Goal: Information Seeking & Learning: Find specific fact

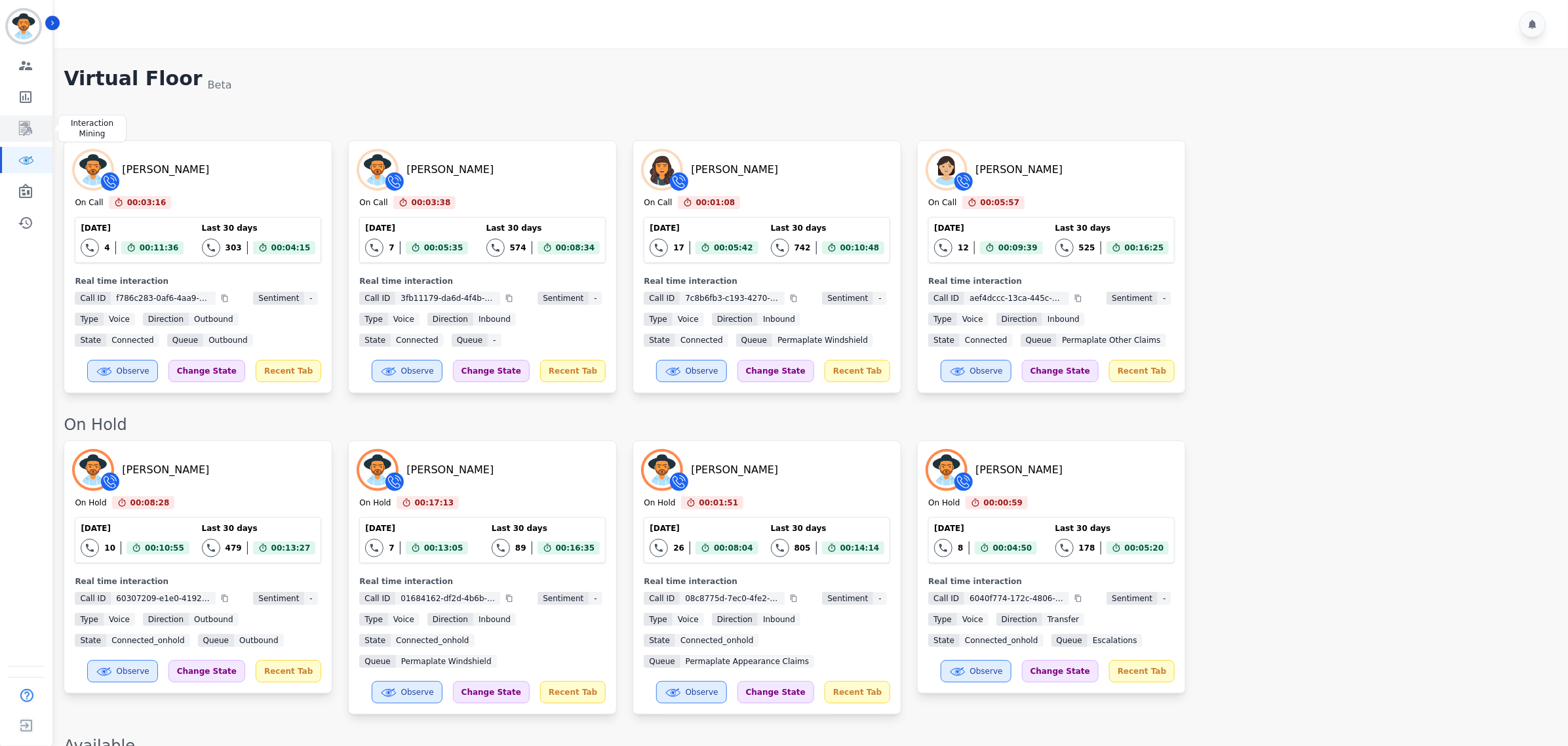
click at [23, 122] on icon "Sidebar" at bounding box center [26, 128] width 13 height 14
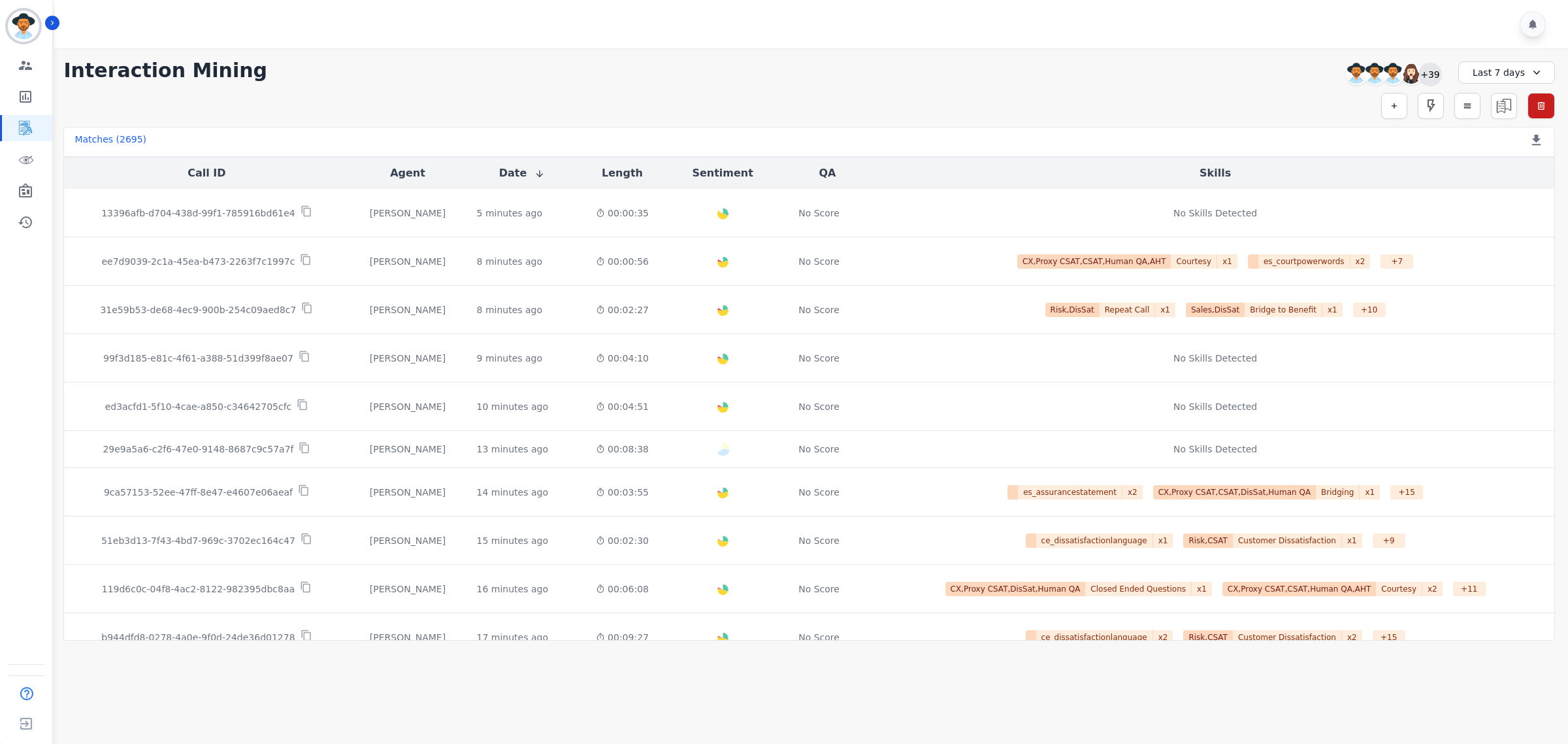
click at [1424, 70] on div "+39" at bounding box center [1430, 74] width 22 height 22
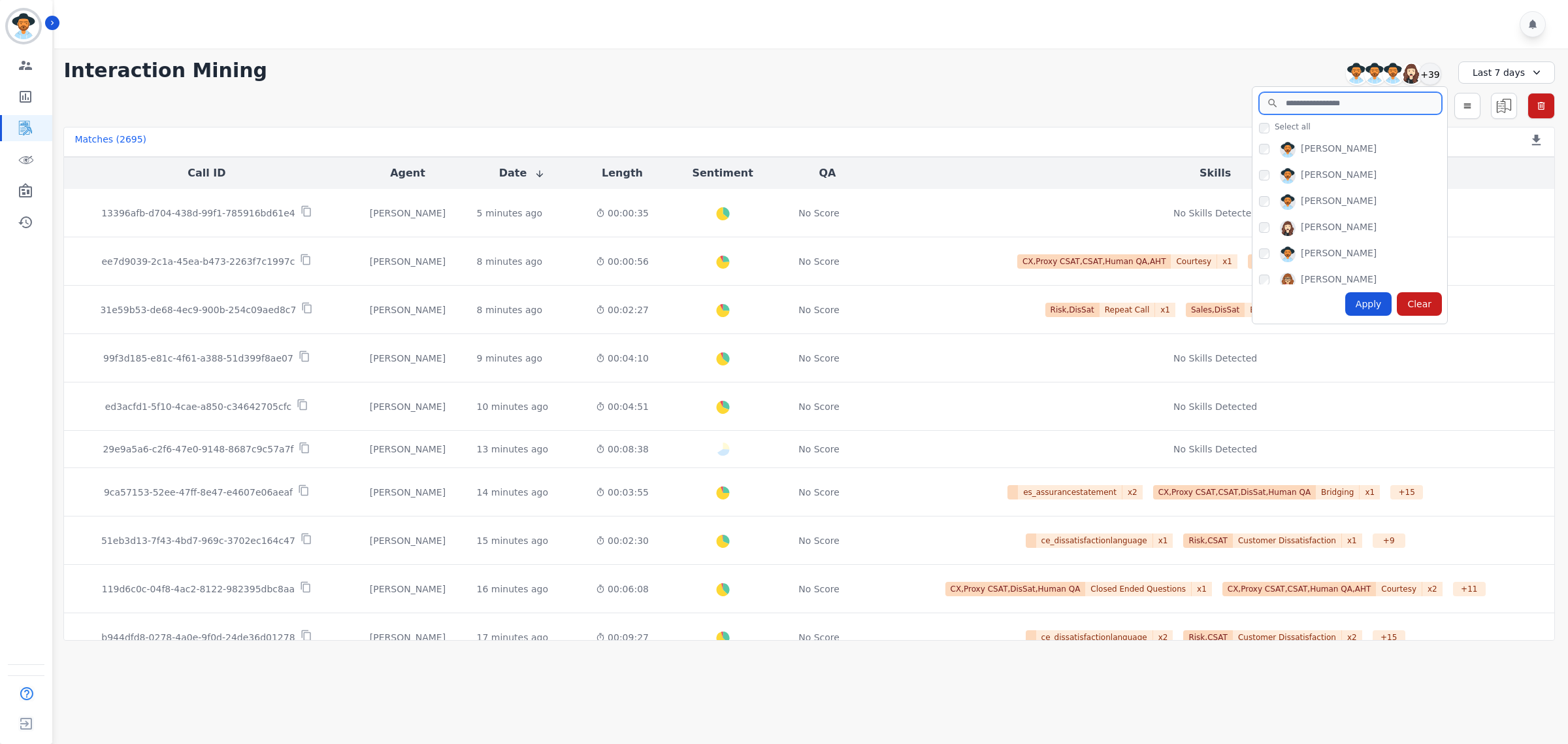
click at [1361, 106] on input "search" at bounding box center [1350, 103] width 183 height 22
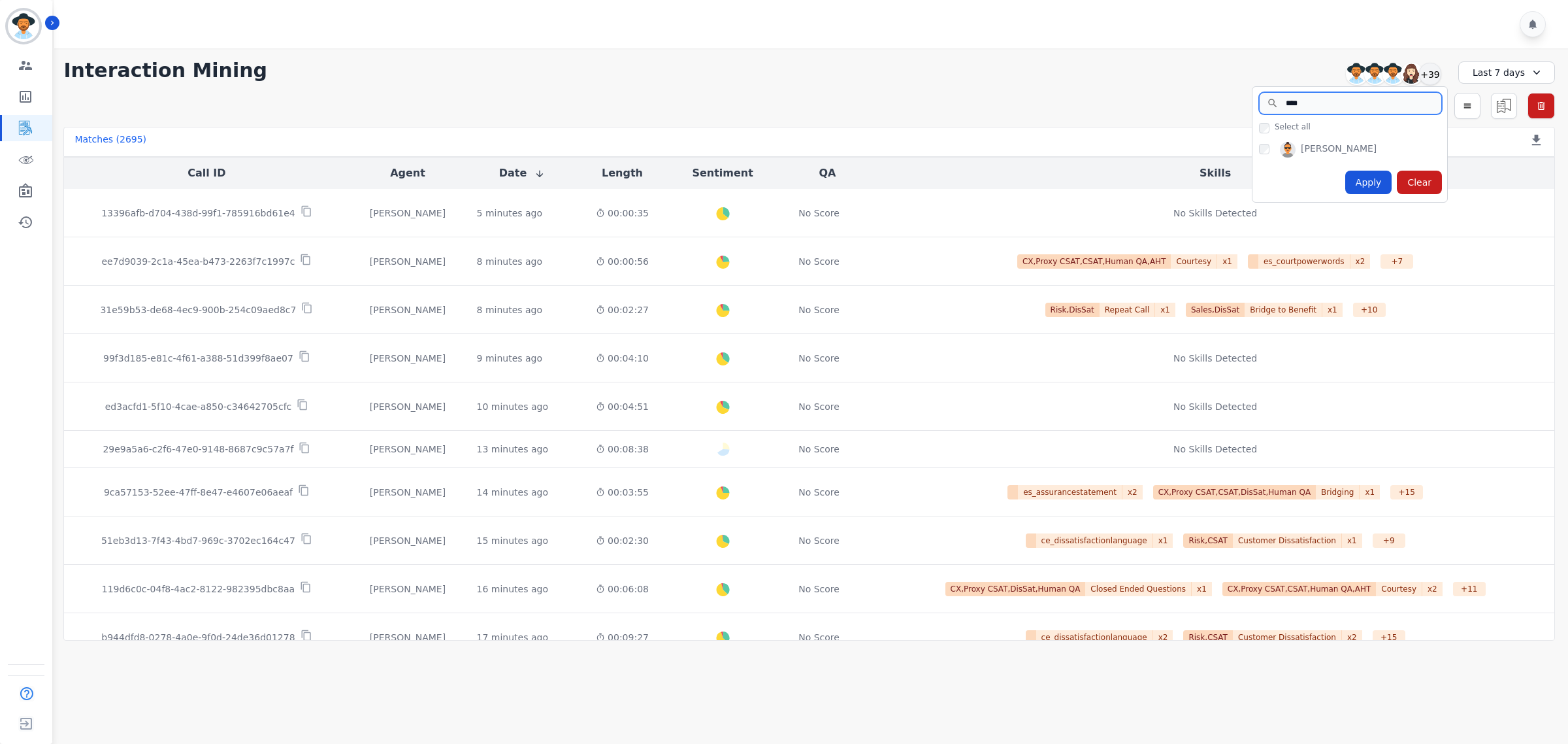
type input "****"
click at [1364, 187] on div "Apply" at bounding box center [1369, 182] width 47 height 24
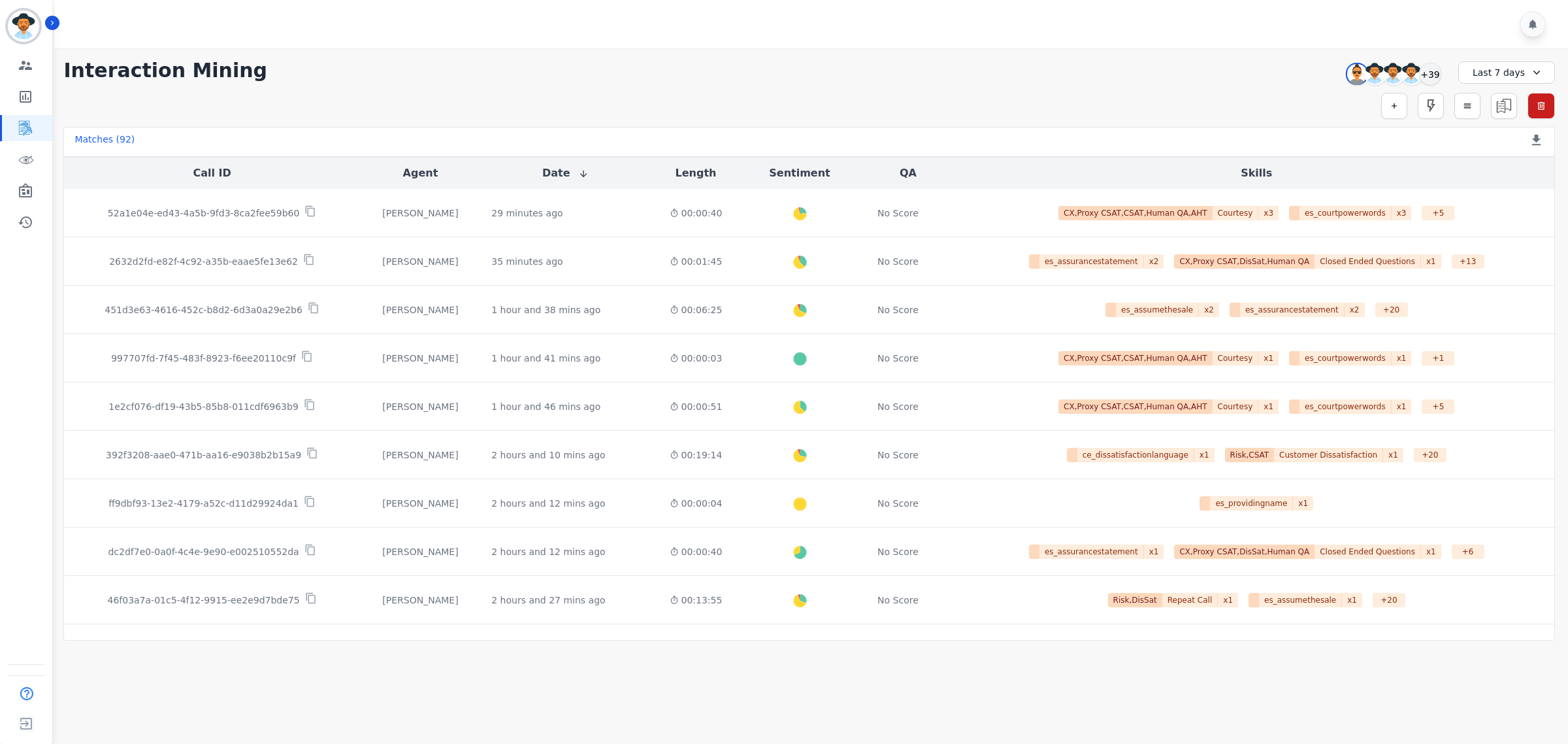
click at [1514, 70] on div "Last 7 days" at bounding box center [1506, 73] width 97 height 22
click at [1515, 118] on li "Today" at bounding box center [1515, 118] width 65 height 13
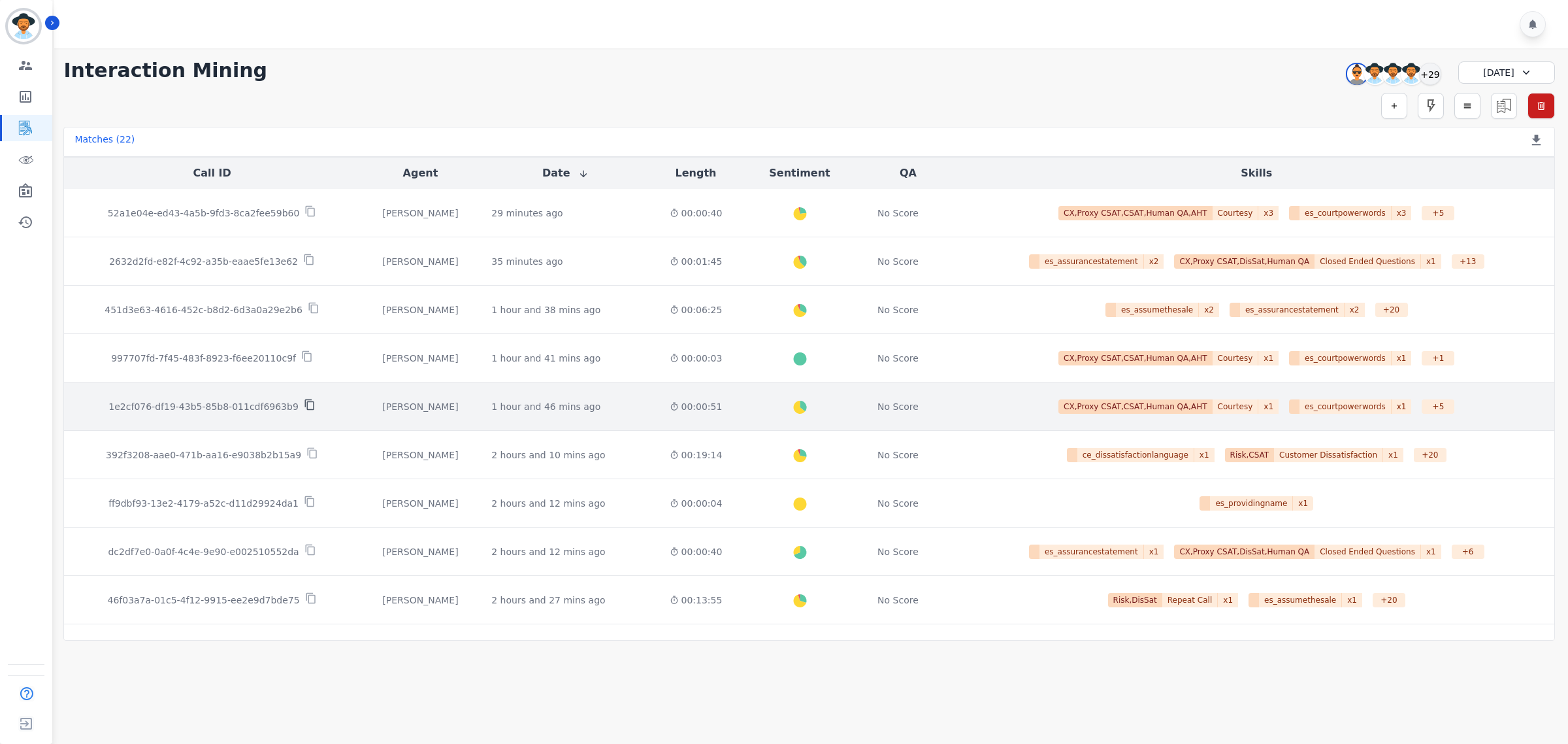
click at [303, 405] on icon at bounding box center [309, 404] width 12 height 12
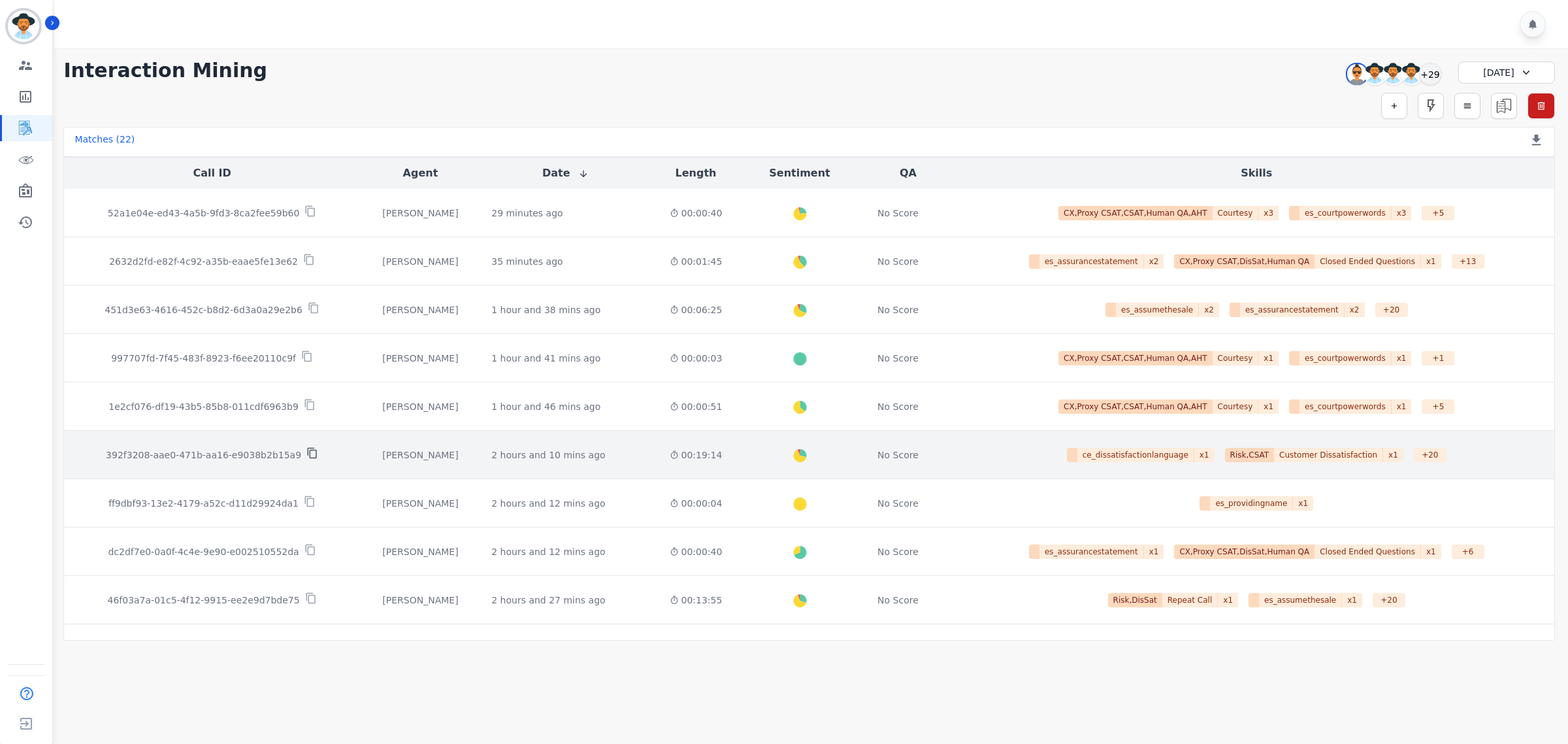
click at [306, 453] on icon at bounding box center [312, 453] width 12 height 12
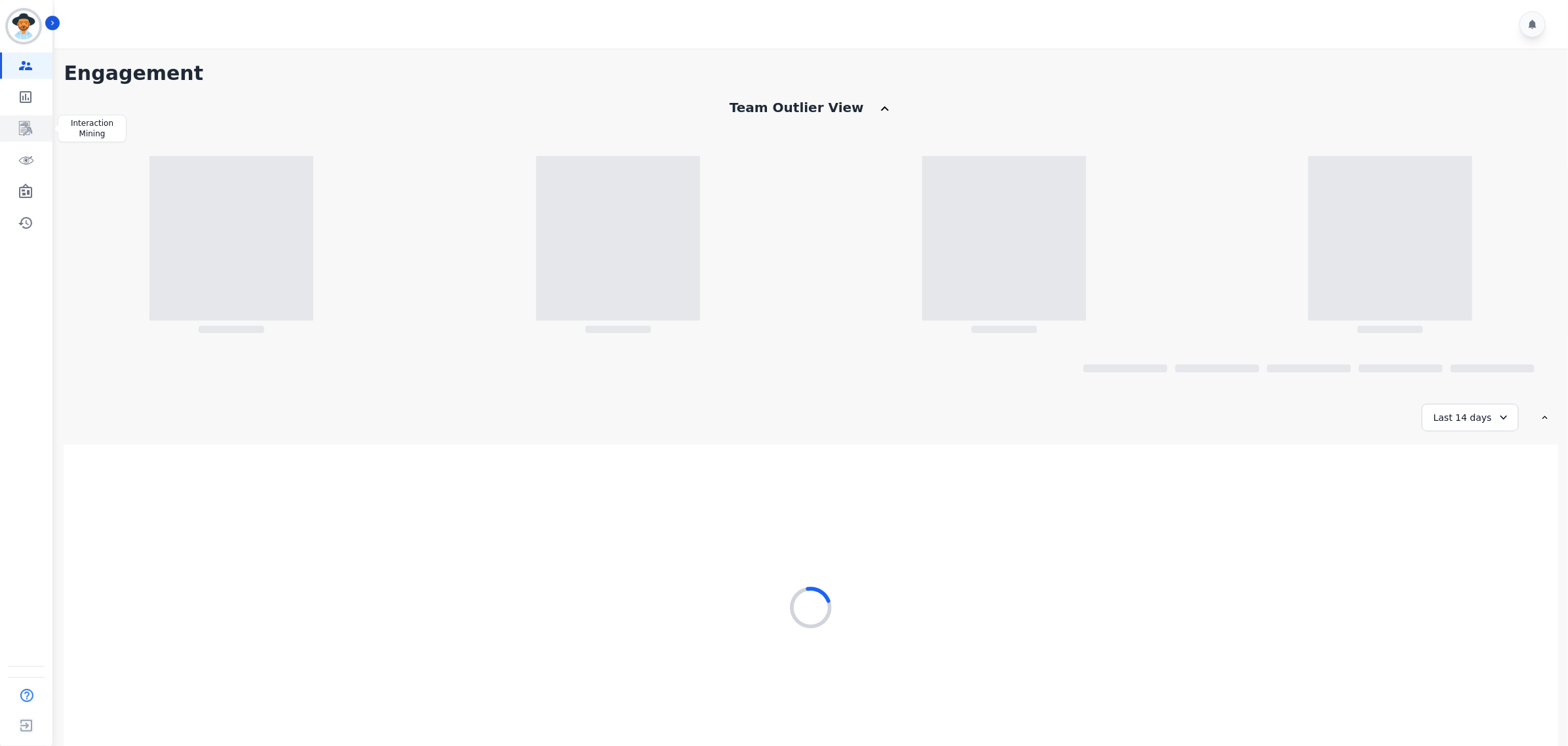
click at [18, 134] on icon "Sidebar" at bounding box center [25, 128] width 16 height 16
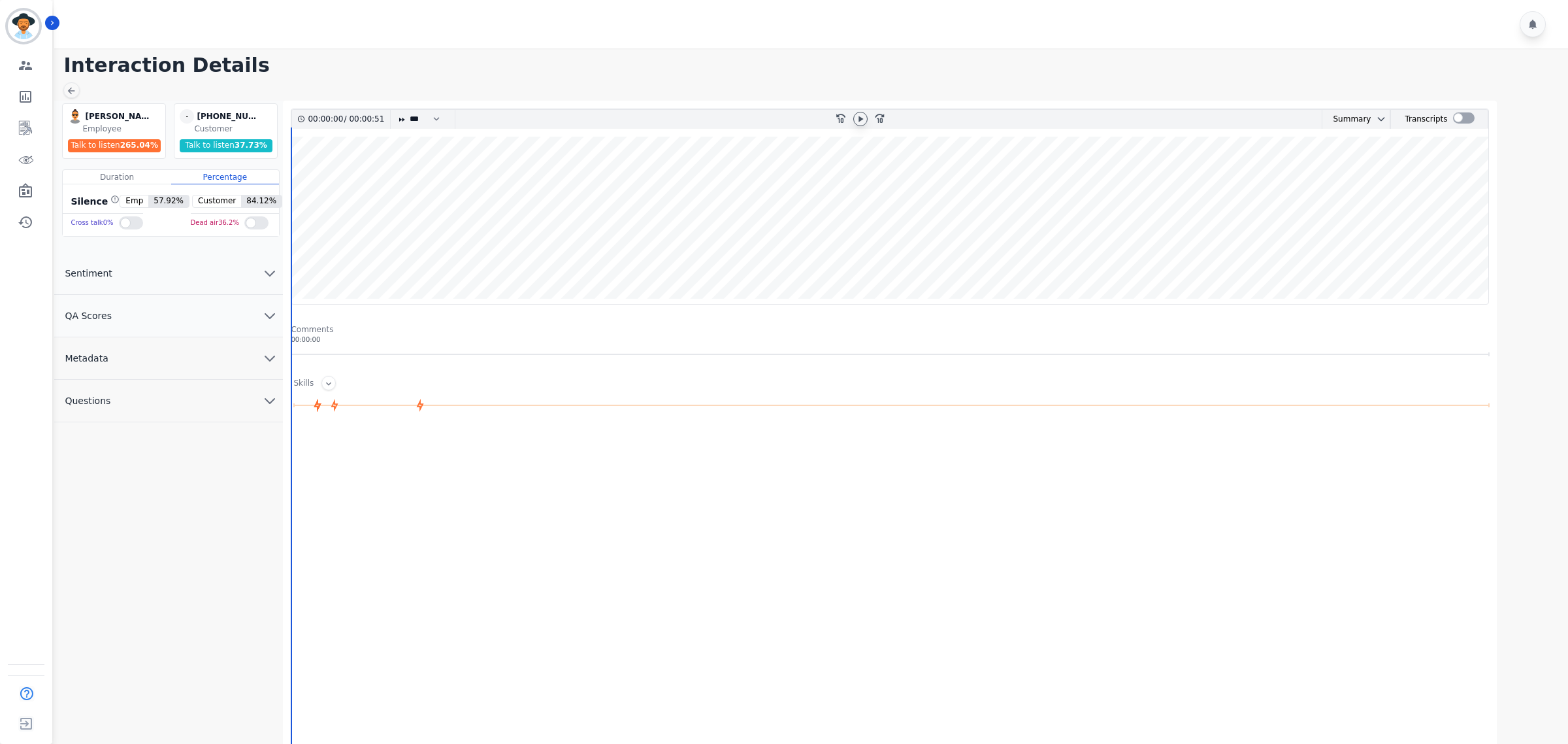
click at [856, 120] on icon at bounding box center [861, 119] width 10 height 10
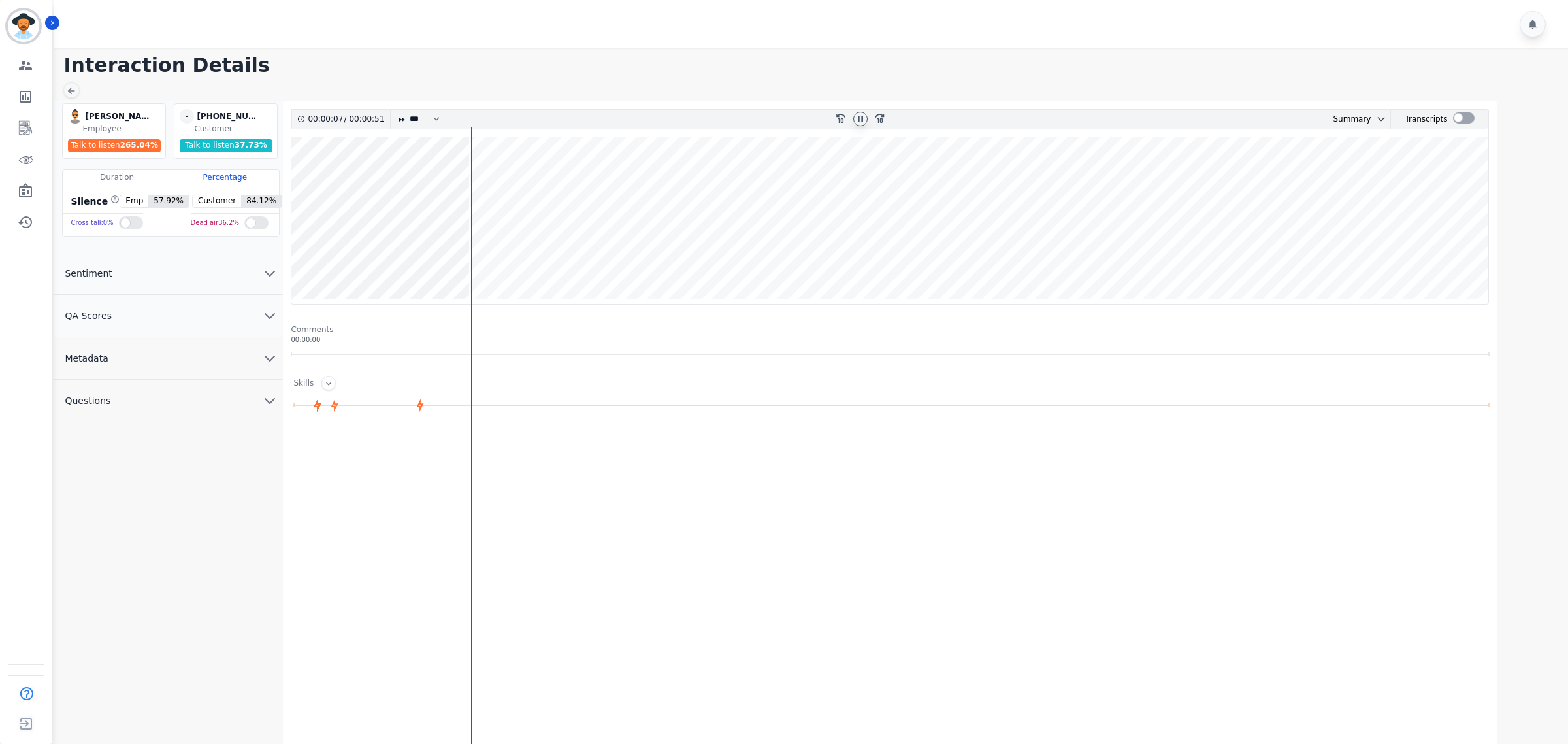
click at [500, 258] on wave at bounding box center [889, 220] width 1197 height 167
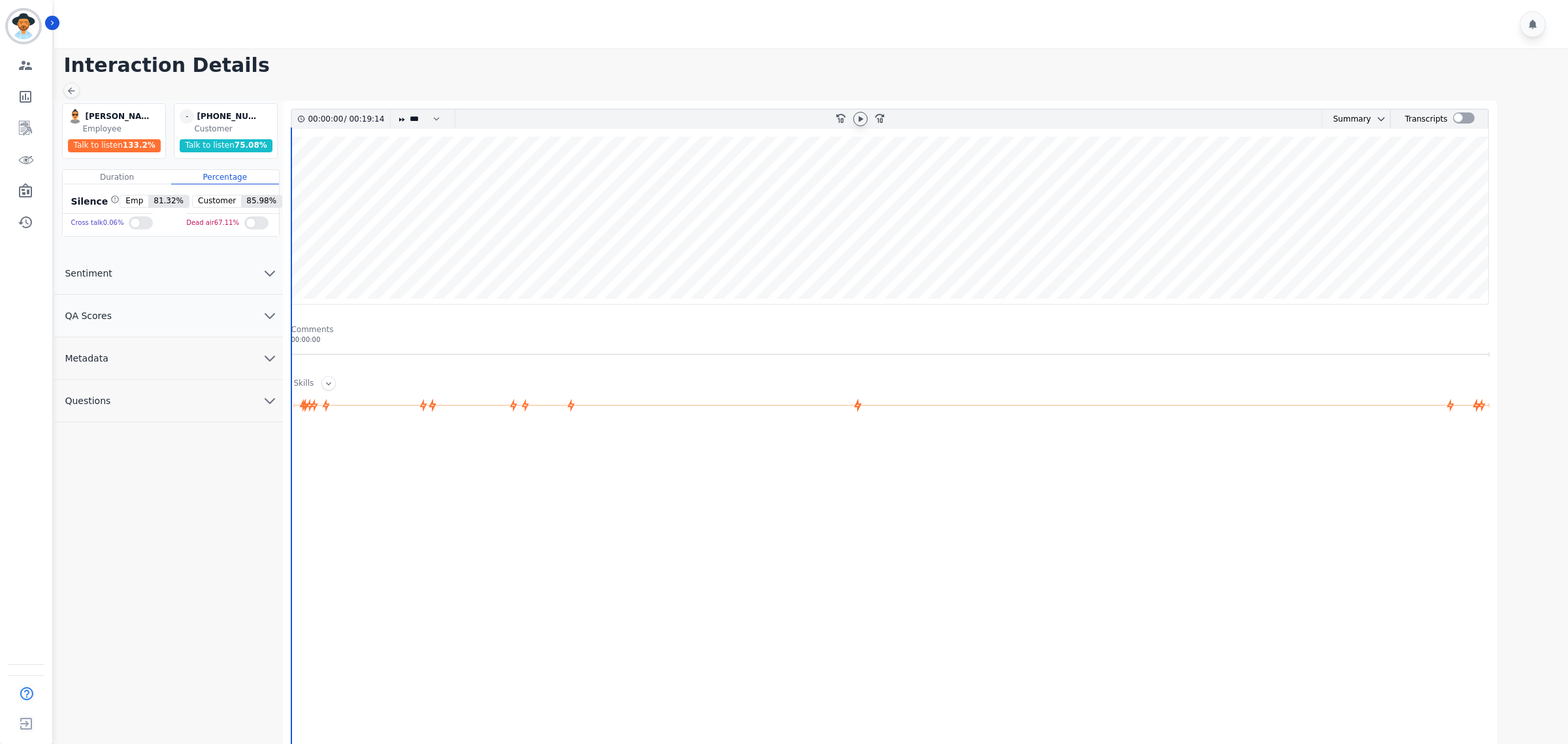
click at [861, 118] on icon at bounding box center [861, 118] width 4 height 6
click at [1465, 118] on div at bounding box center [1463, 118] width 21 height 11
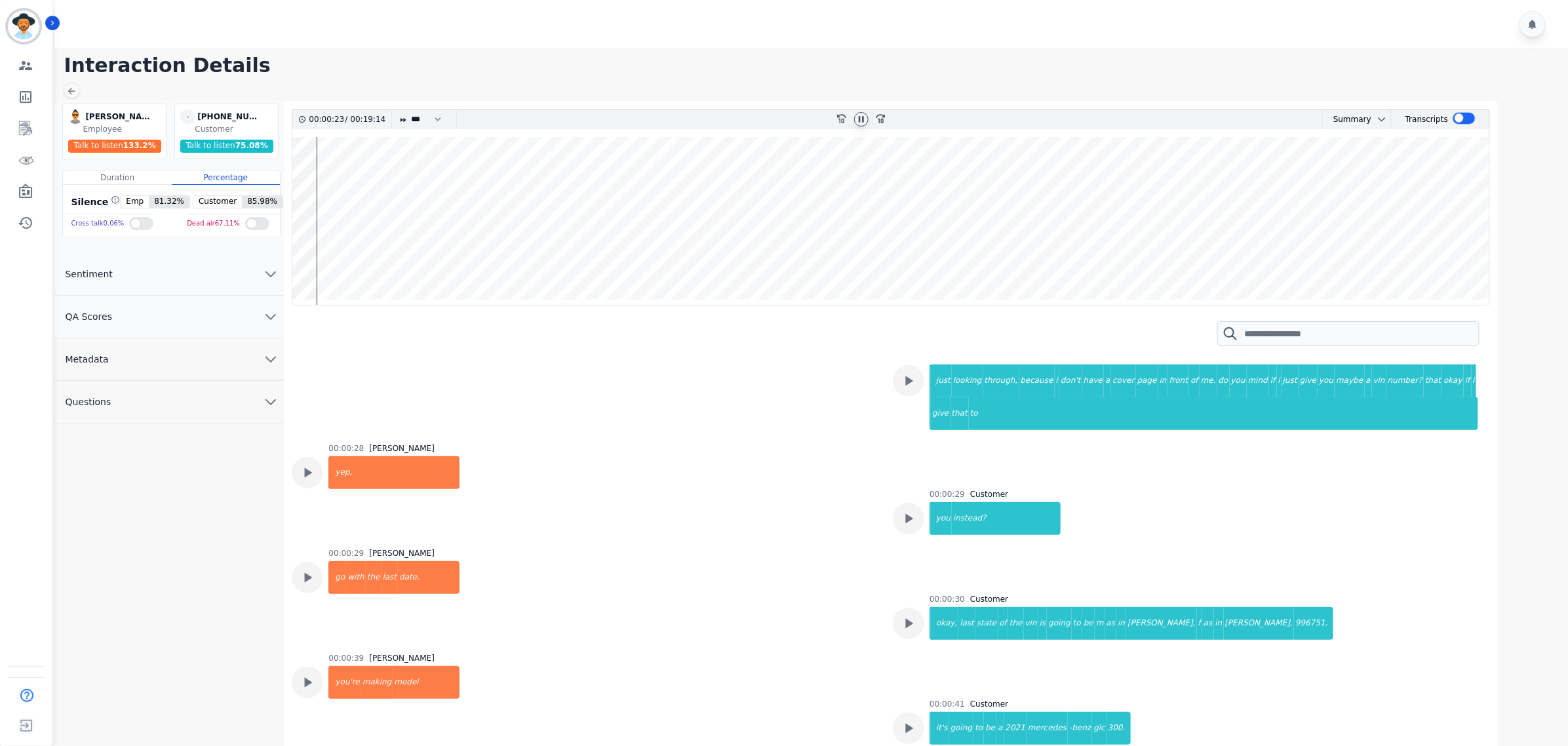
scroll to position [327, 0]
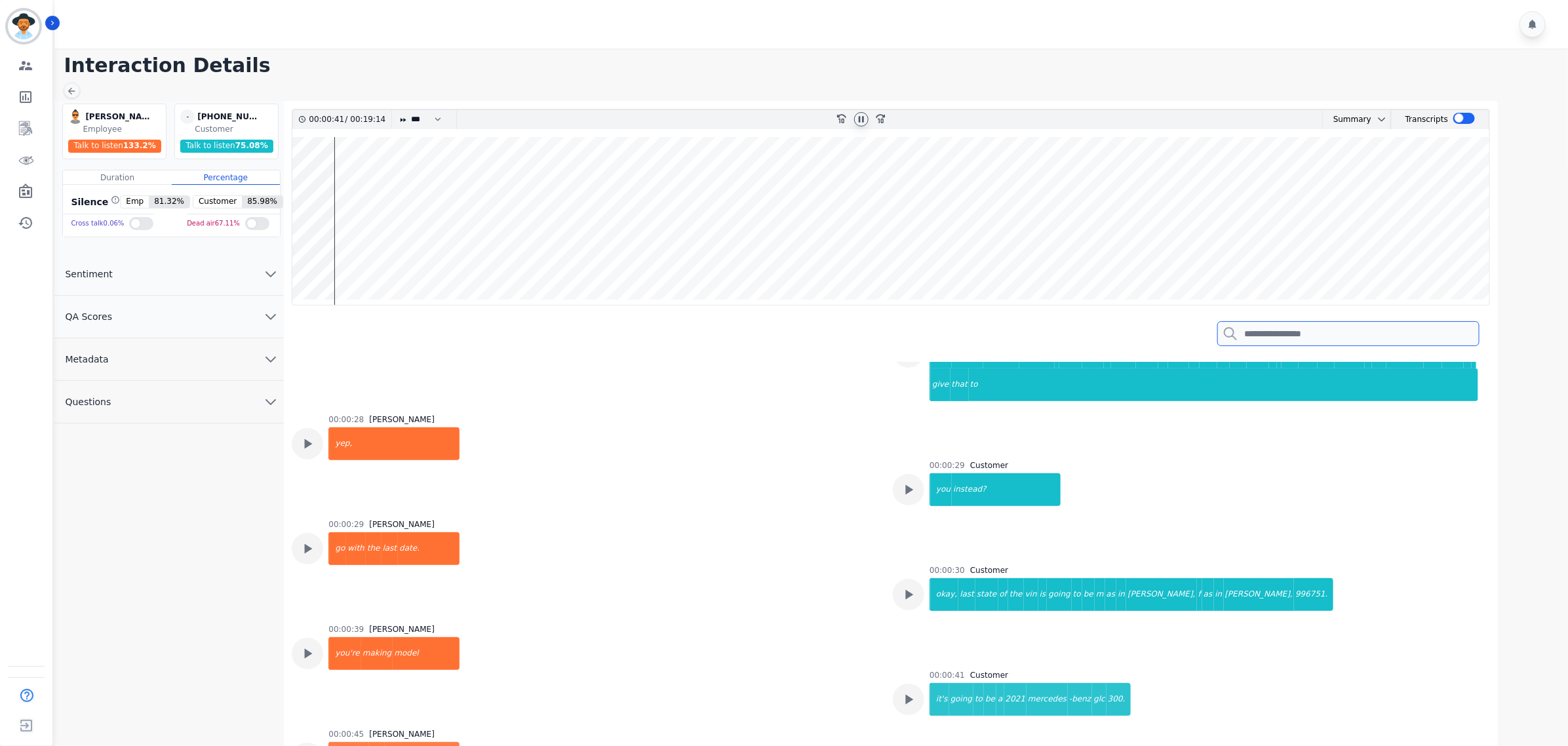
click at [1345, 338] on input "search" at bounding box center [1348, 334] width 262 height 25
paste input "********"
type input "********"
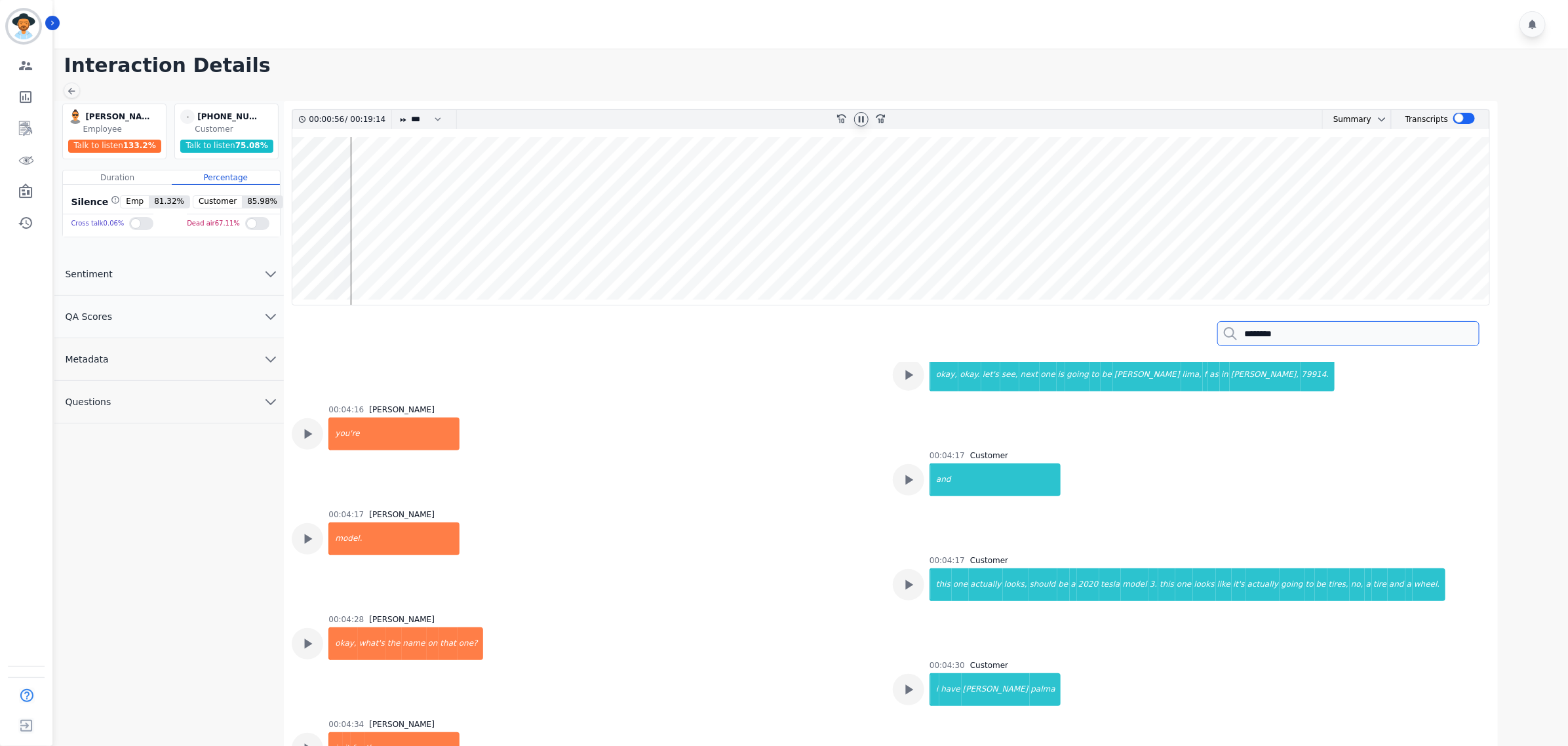
scroll to position [3276, 0]
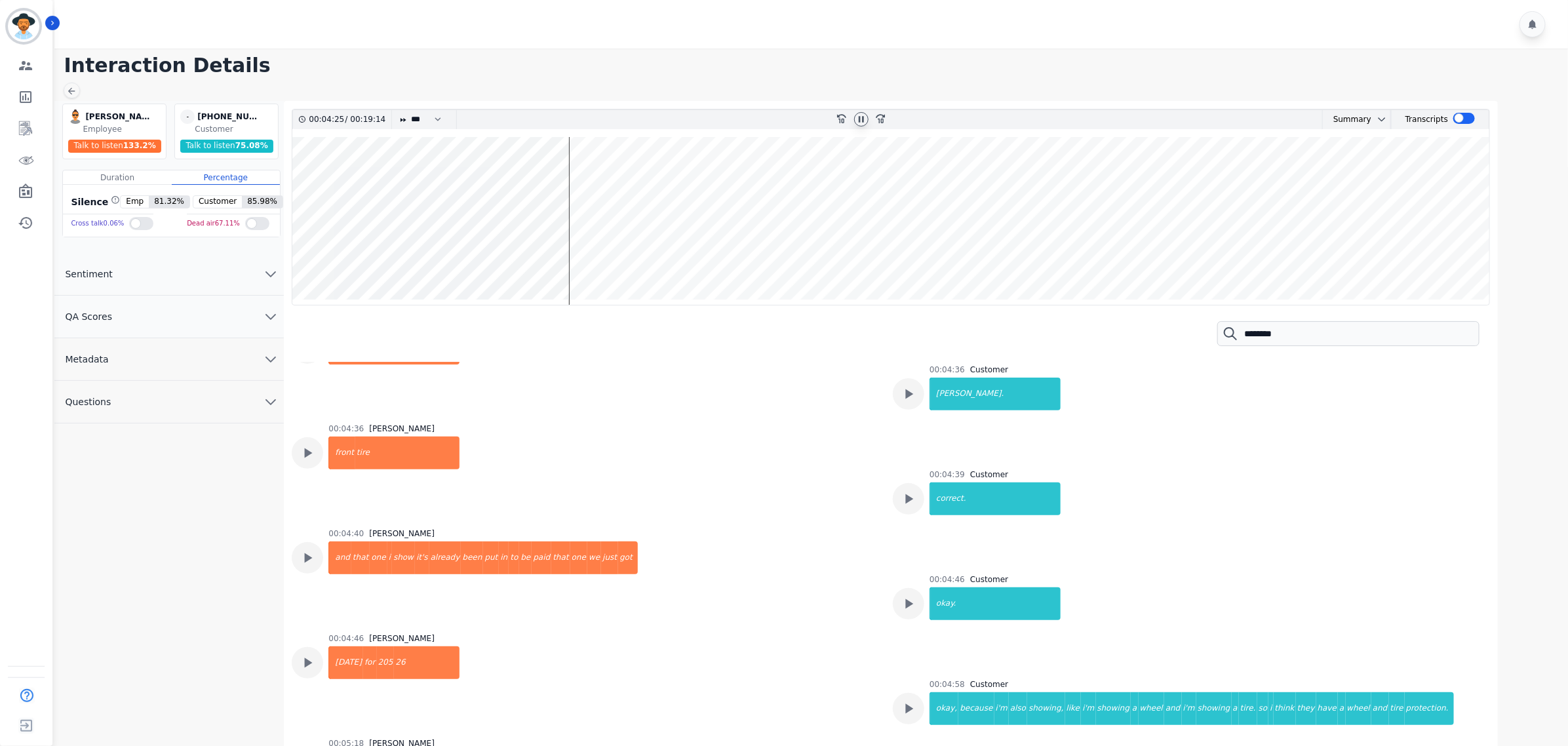
scroll to position [3768, 0]
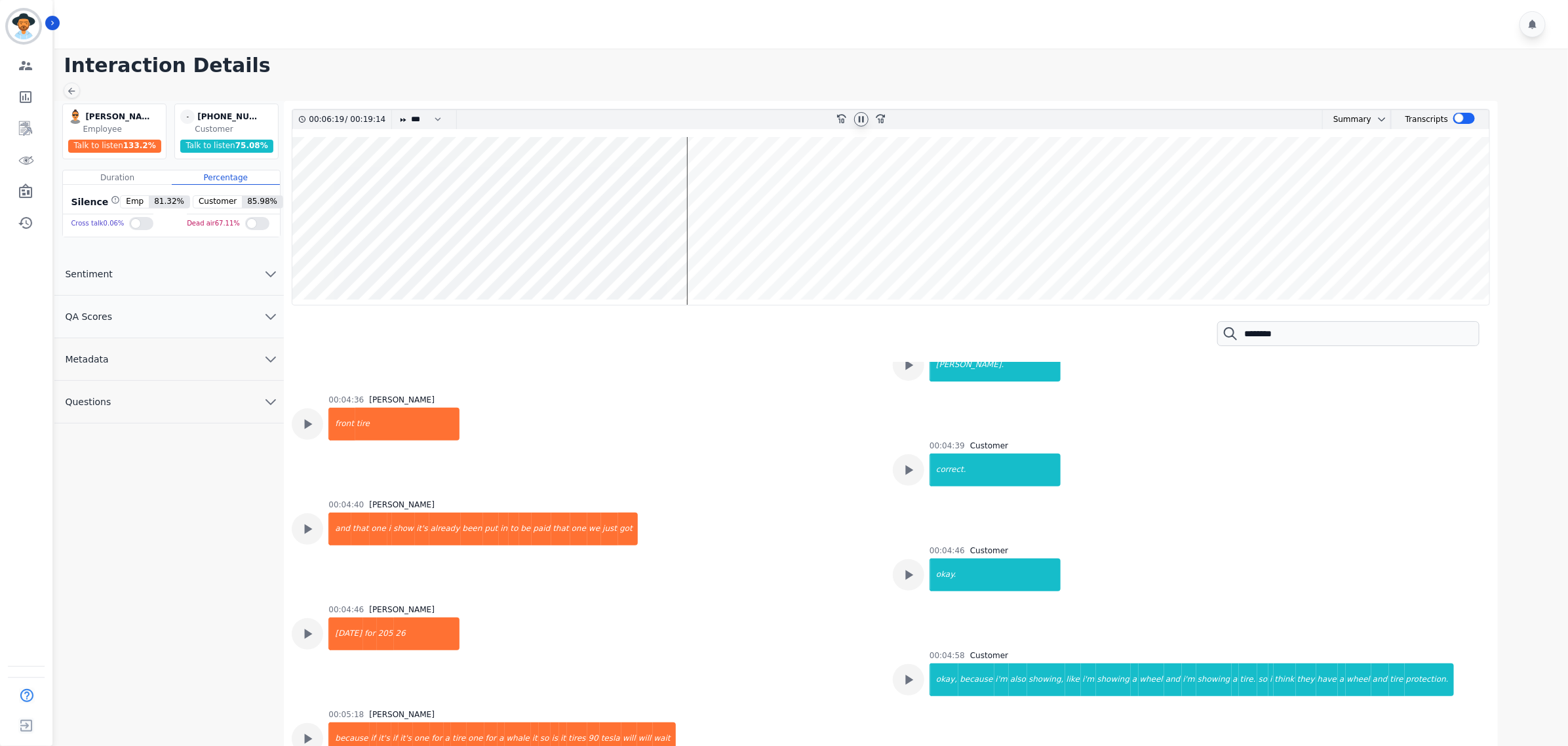
click at [860, 116] on icon at bounding box center [861, 120] width 10 height 10
